Goal: Information Seeking & Learning: Find specific fact

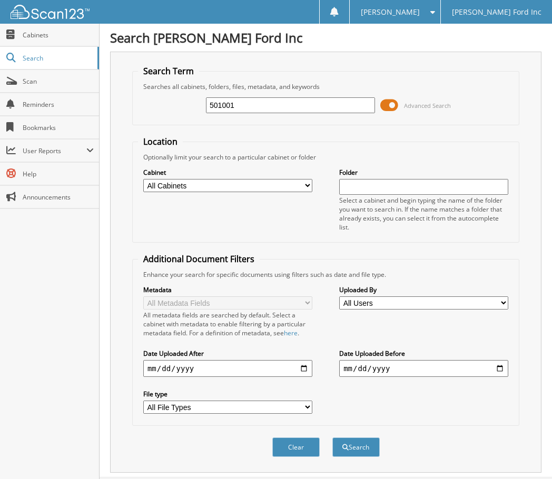
type input "501001"
click at [332, 438] on button "Search" at bounding box center [355, 447] width 47 height 19
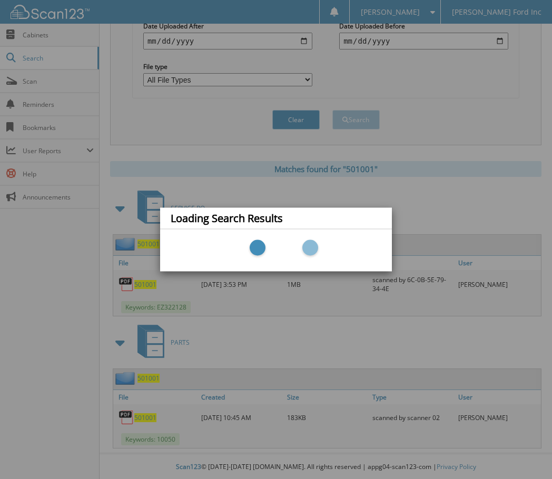
scroll to position [329, 0]
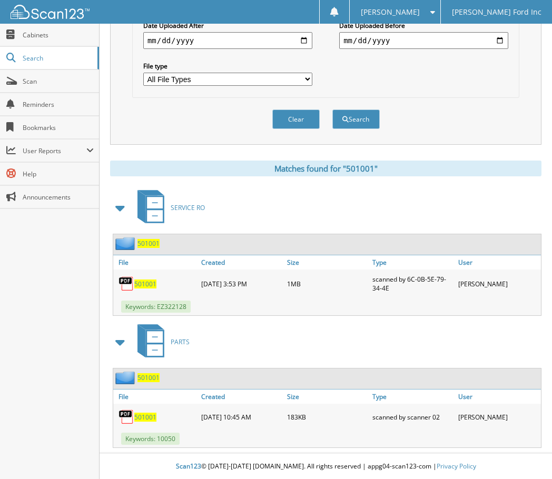
scroll to position [329, 0]
click at [139, 285] on span "501001" at bounding box center [145, 283] width 22 height 9
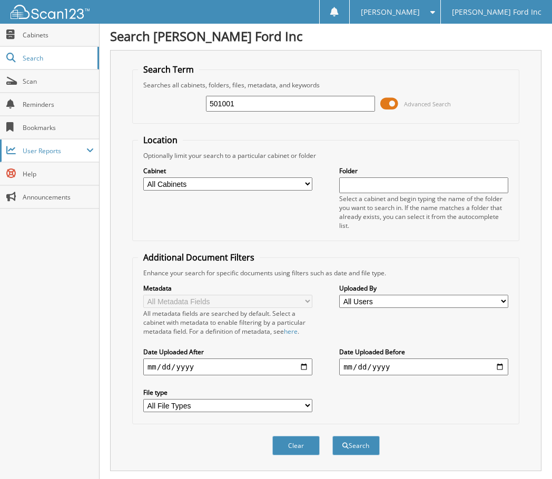
scroll to position [0, 0]
